Goal: Task Accomplishment & Management: Complete application form

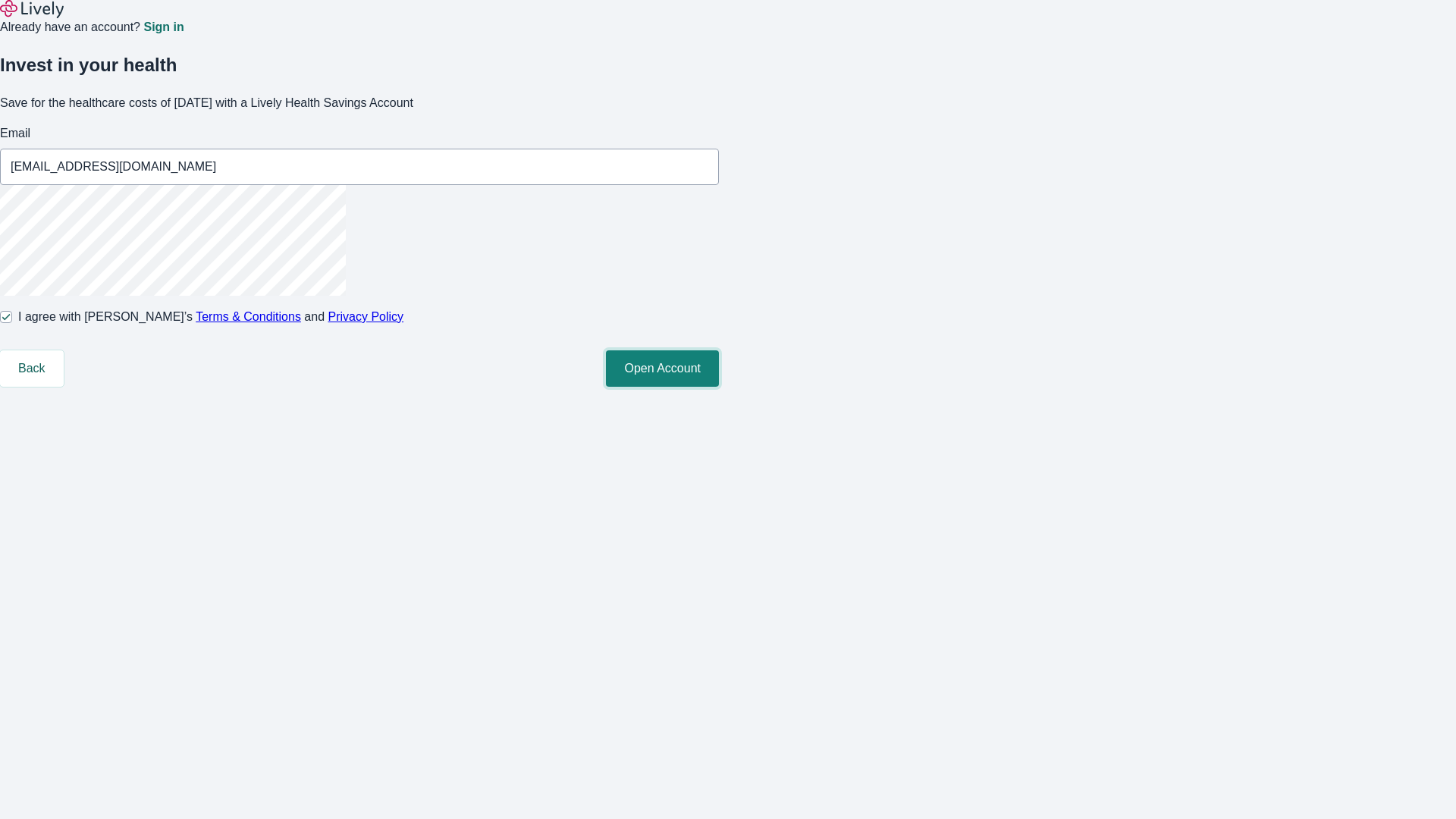
click at [719, 387] on button "Open Account" at bounding box center [662, 368] width 113 height 36
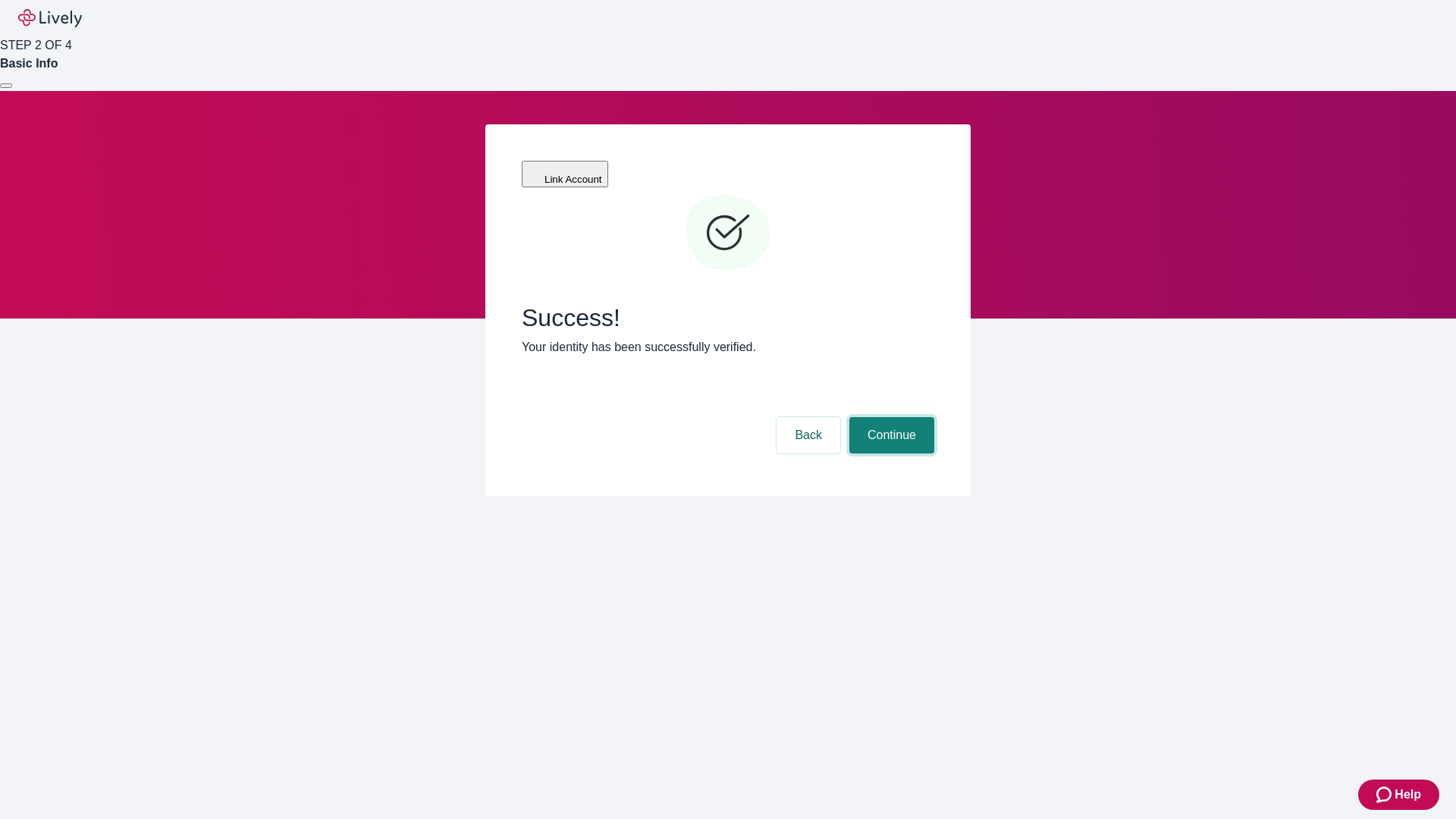
click at [890, 417] on button "Continue" at bounding box center [892, 435] width 85 height 36
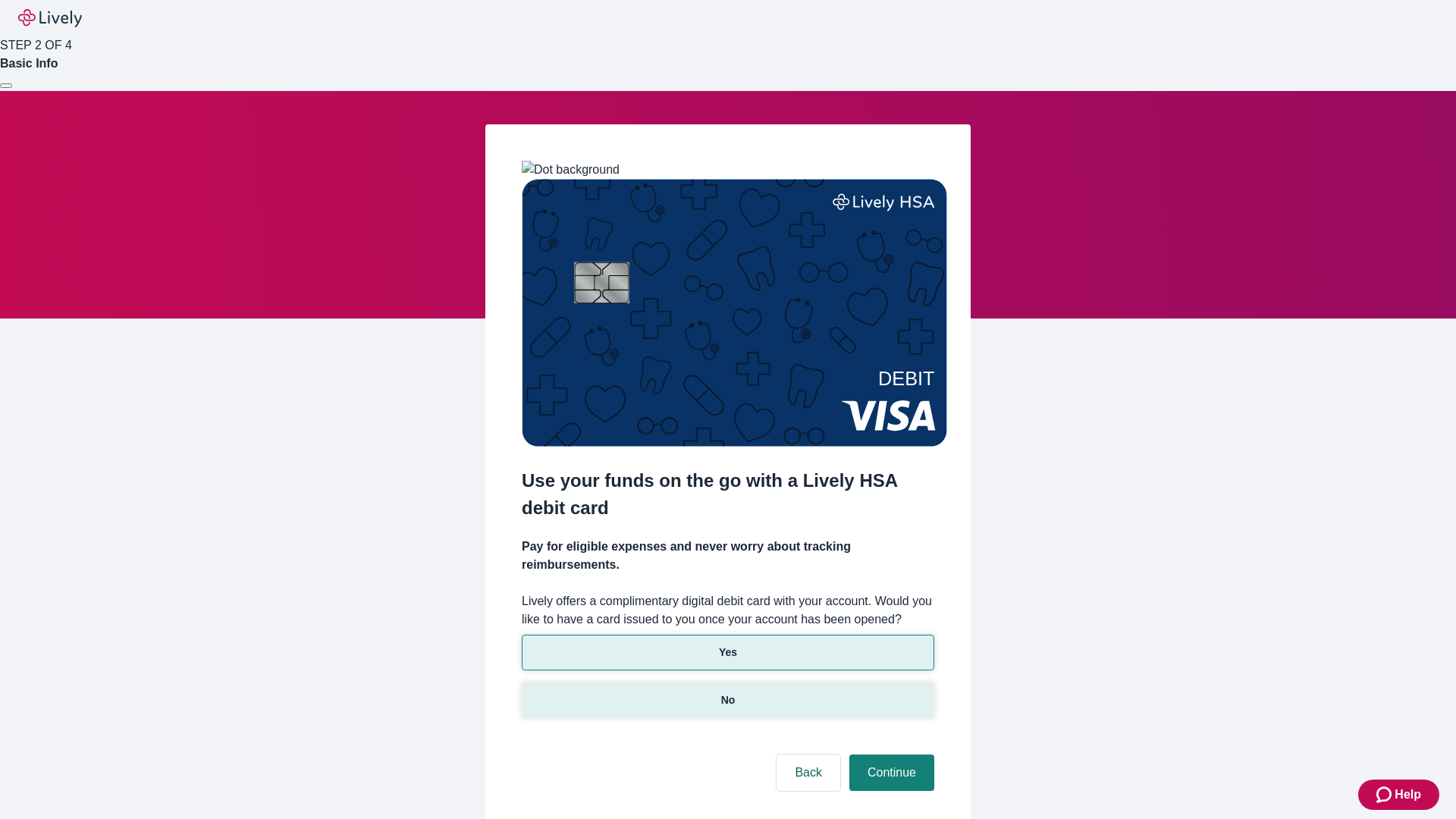
click at [727, 692] on p "No" at bounding box center [729, 700] width 15 height 16
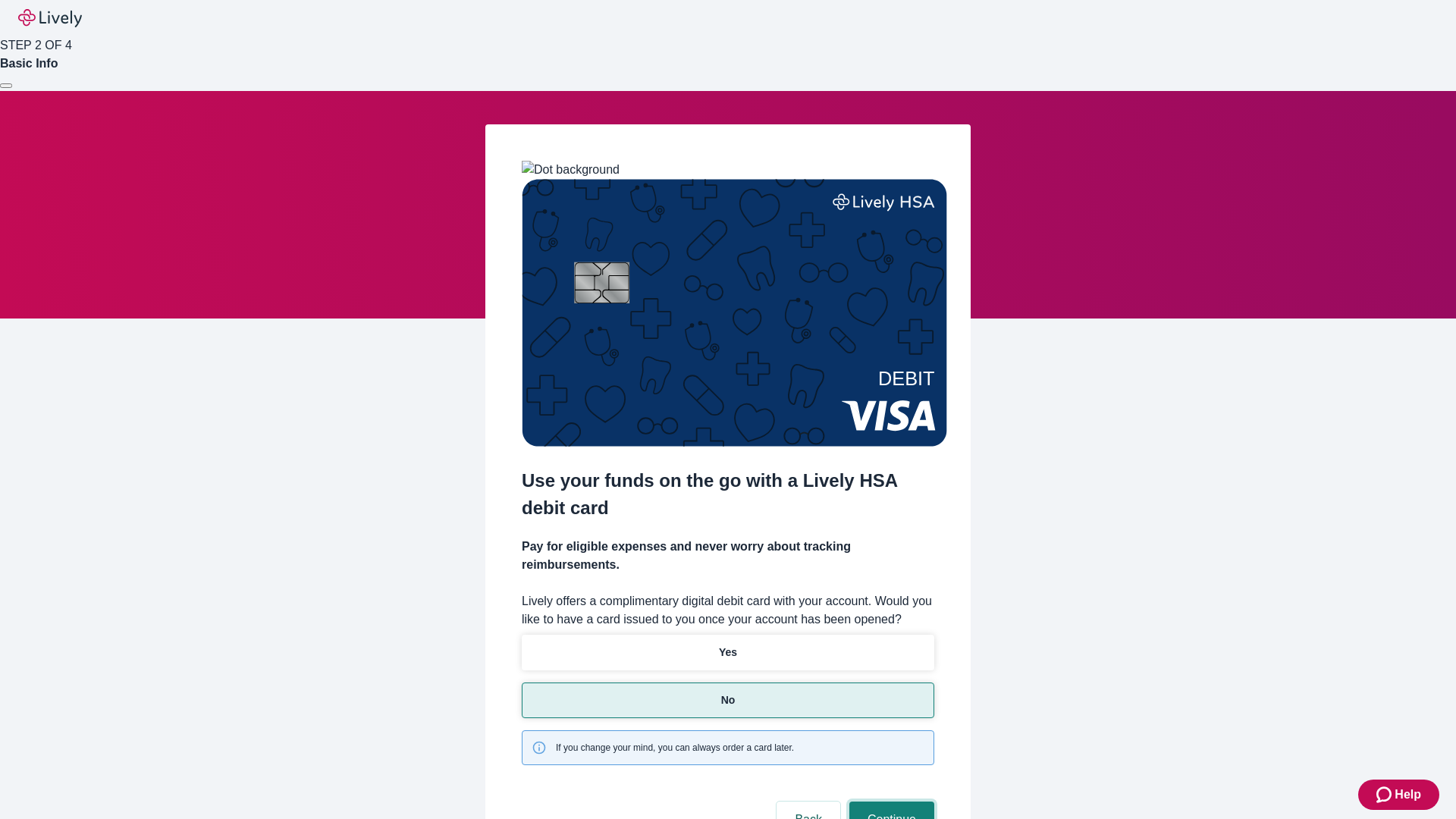
click at [890, 802] on button "Continue" at bounding box center [892, 820] width 85 height 36
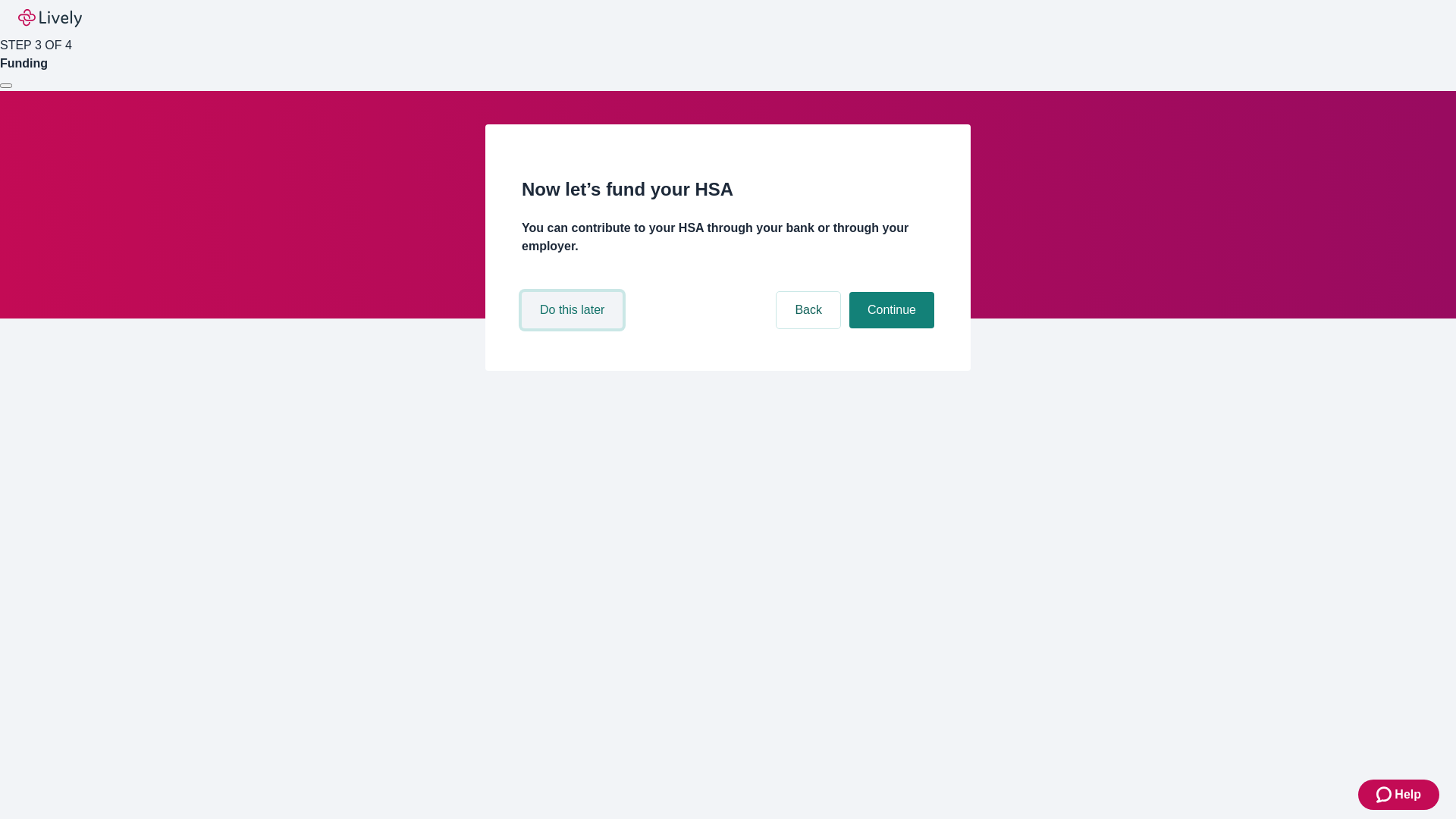
click at [574, 329] on button "Do this later" at bounding box center [572, 310] width 101 height 36
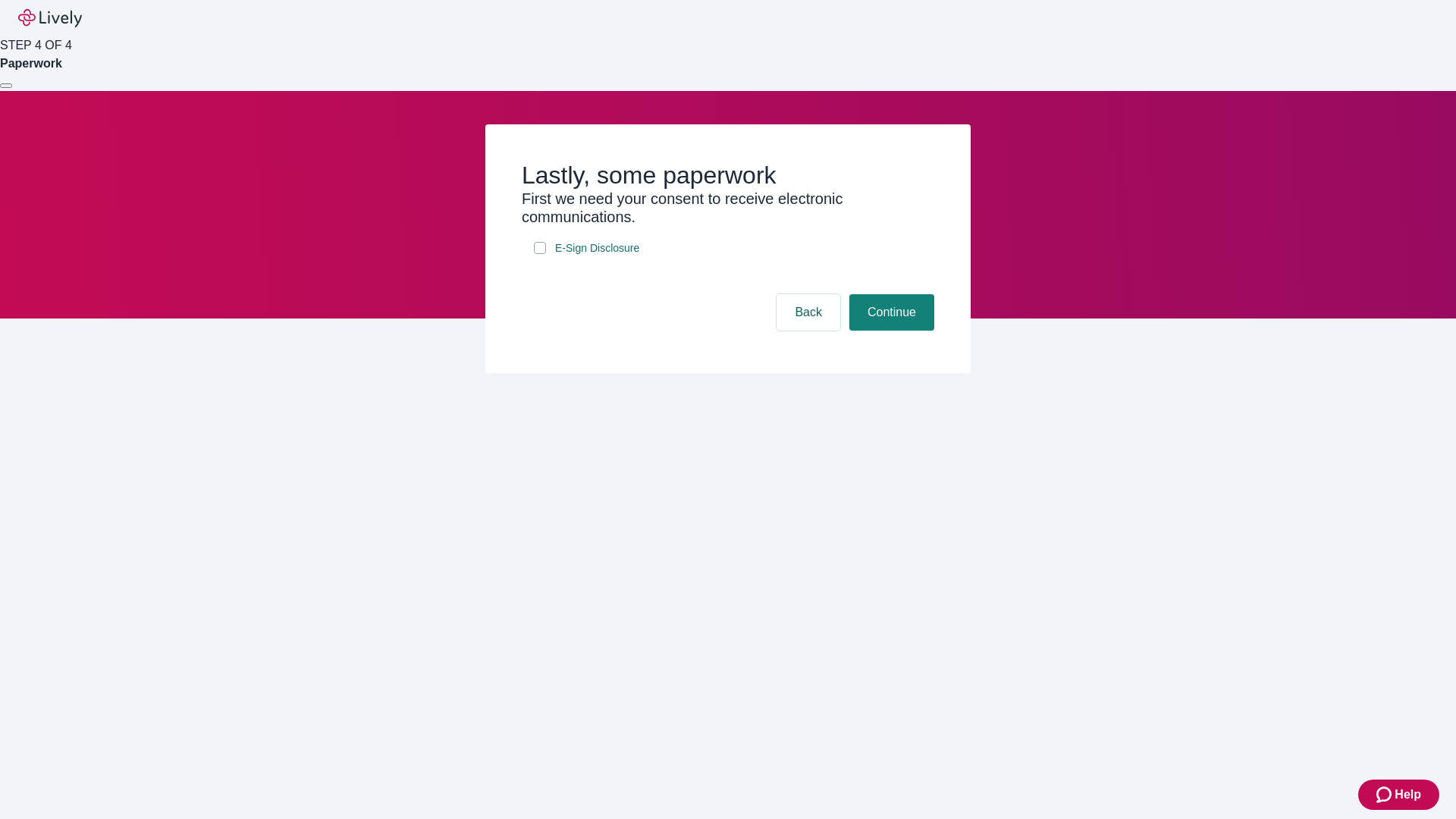
click at [540, 254] on input "E-Sign Disclosure" at bounding box center [539, 248] width 12 height 12
checkbox input "true"
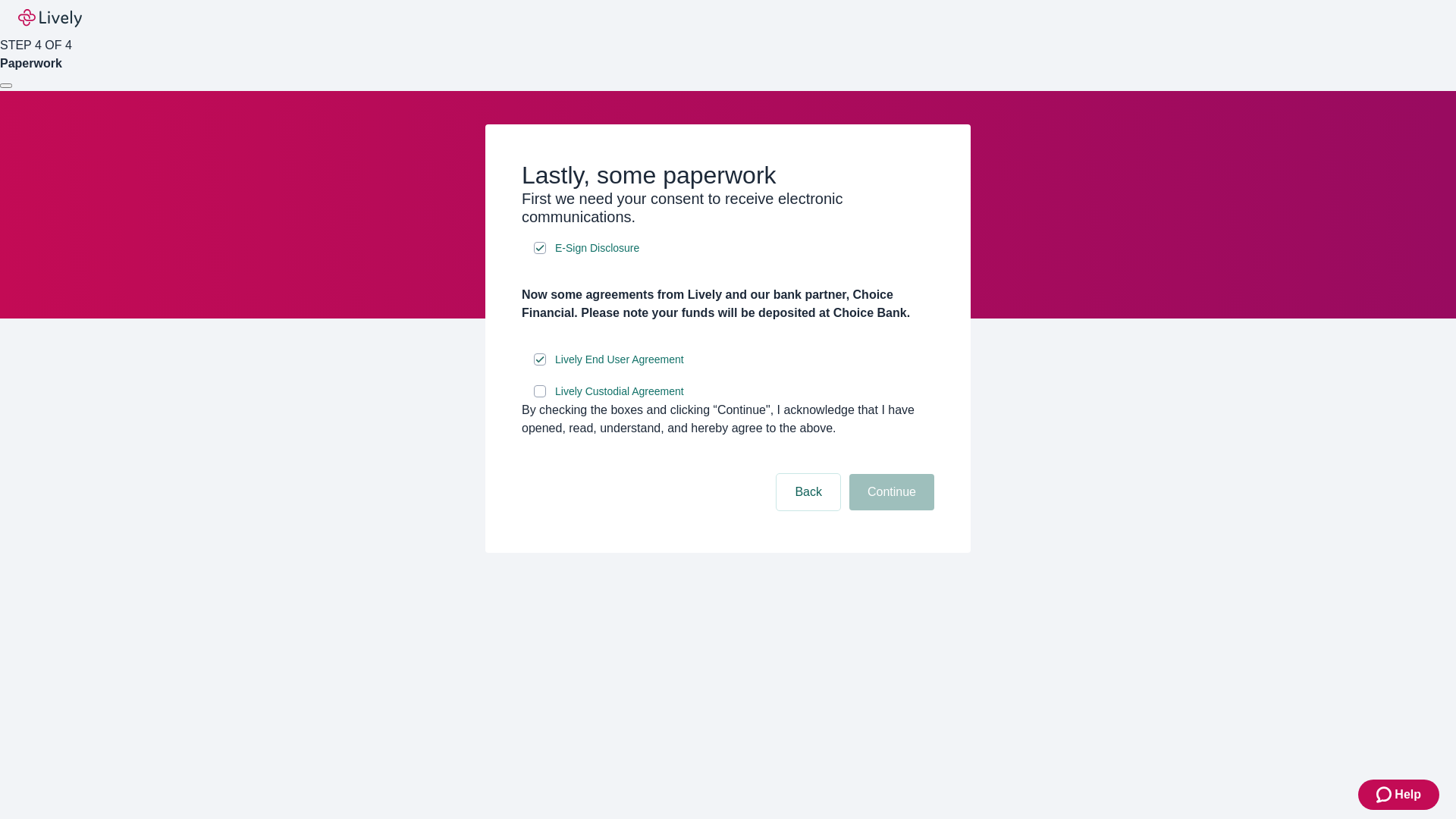
click at [540, 398] on input "Lively Custodial Agreement" at bounding box center [539, 391] width 12 height 12
checkbox input "true"
click at [890, 511] on button "Continue" at bounding box center [892, 491] width 85 height 36
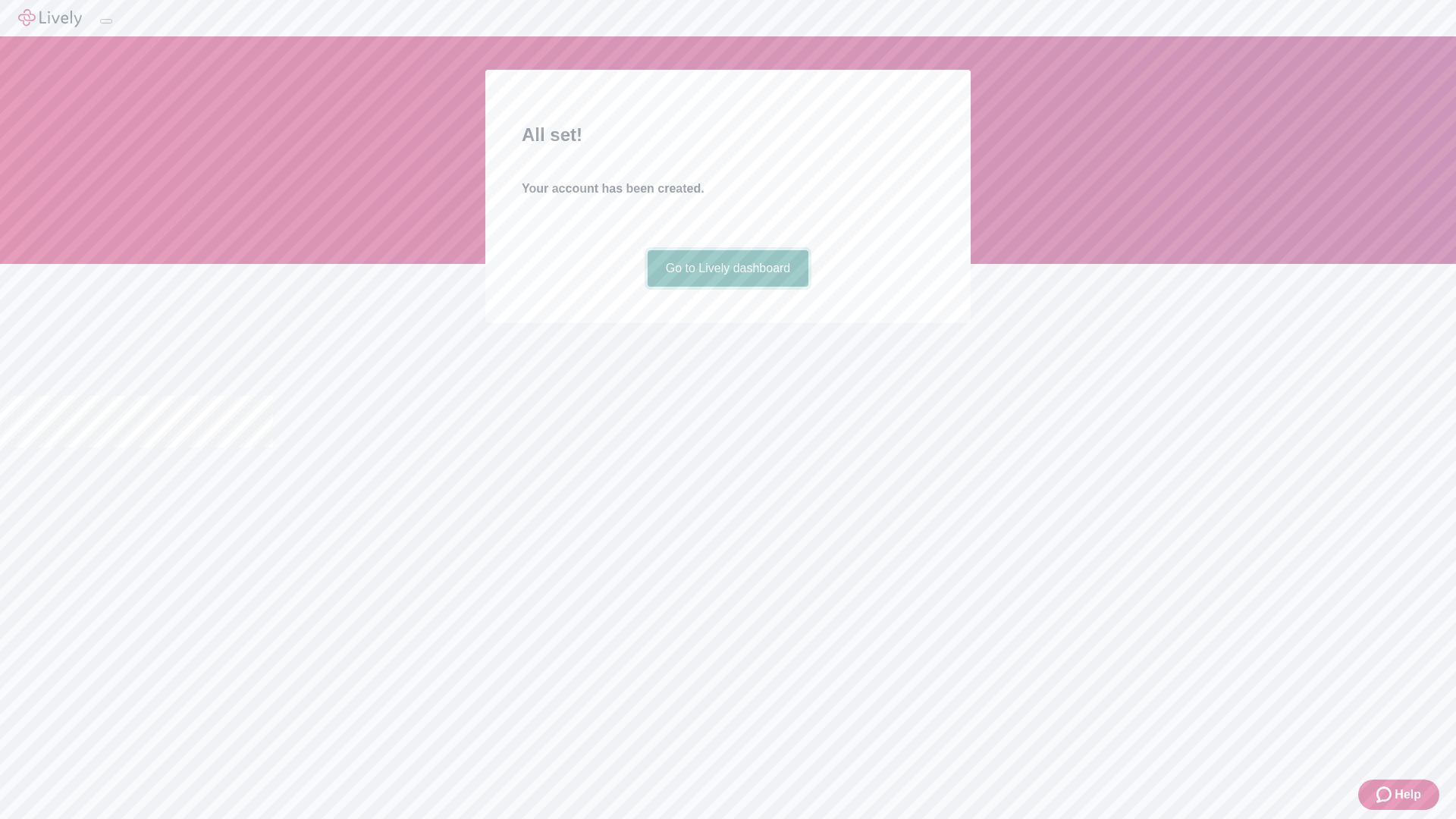
click at [727, 287] on link "Go to Lively dashboard" at bounding box center [728, 268] width 162 height 36
